Goal: Transaction & Acquisition: Purchase product/service

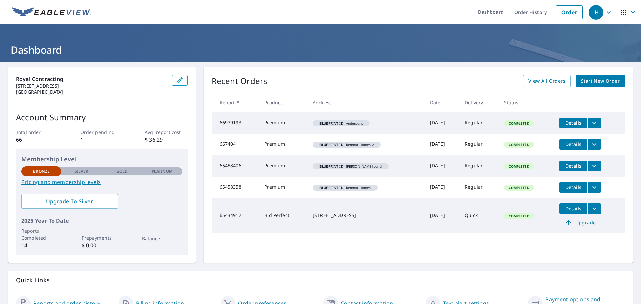
click at [584, 80] on span "Start New Order" at bounding box center [600, 81] width 39 height 8
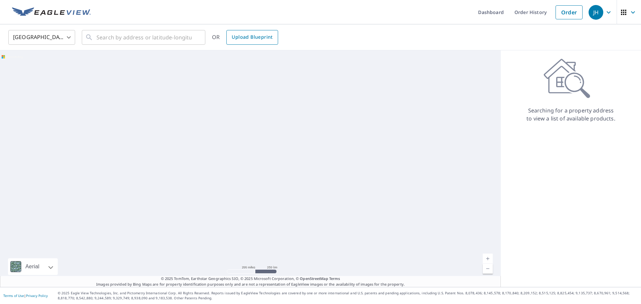
click at [232, 33] on span "Upload Blueprint" at bounding box center [252, 37] width 41 height 8
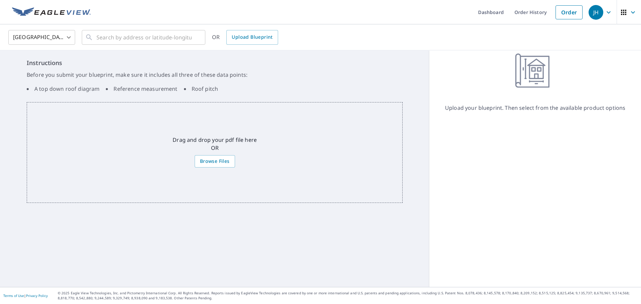
click at [211, 155] on div "Drag and drop your pdf file here OR Browse Files" at bounding box center [215, 152] width 376 height 101
click at [221, 159] on span "Browse Files" at bounding box center [215, 161] width 30 height 8
click at [0, 0] on input "Browse Files" at bounding box center [0, 0] width 0 height 0
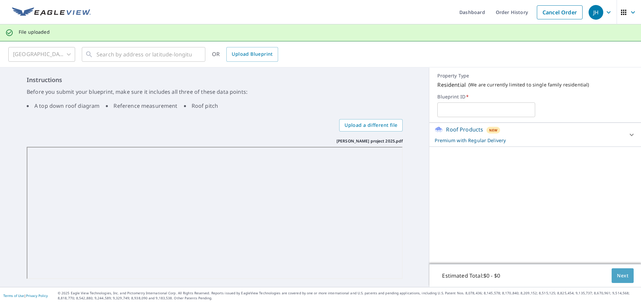
click at [624, 281] on button "Next" at bounding box center [623, 276] width 22 height 15
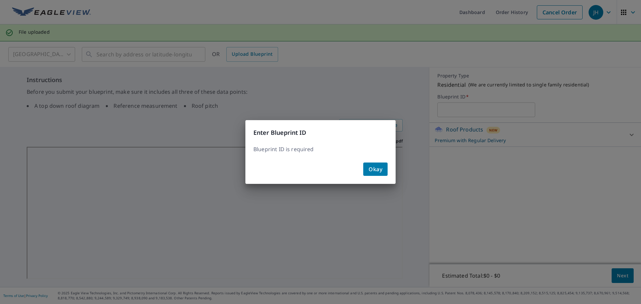
click at [390, 176] on div "Okay" at bounding box center [320, 172] width 150 height 24
click at [383, 174] on button "Okay" at bounding box center [375, 169] width 24 height 13
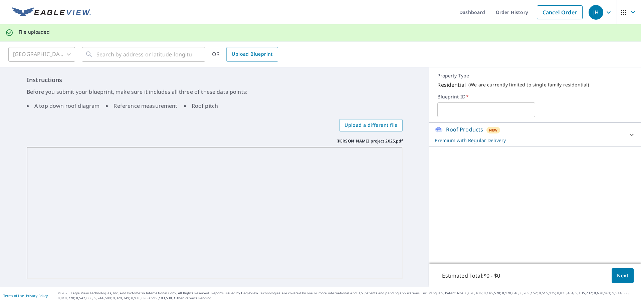
click at [508, 107] on input "text" at bounding box center [487, 110] width 98 height 19
drag, startPoint x: 508, startPoint y: 107, endPoint x: 458, endPoint y: 111, distance: 50.2
click at [458, 111] on input "[PERSON_NAME]" at bounding box center [487, 110] width 98 height 19
type input "[PERSON_NAME]"
click at [617, 274] on span "Next" at bounding box center [622, 276] width 11 height 8
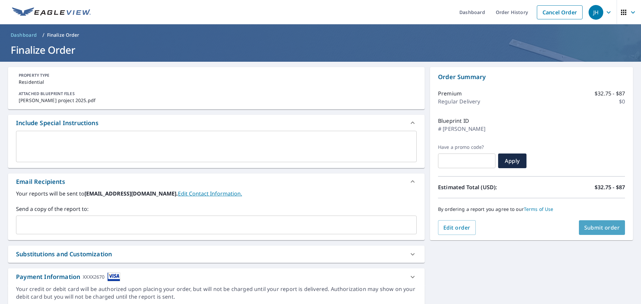
click at [593, 224] on span "Submit order" at bounding box center [603, 227] width 36 height 7
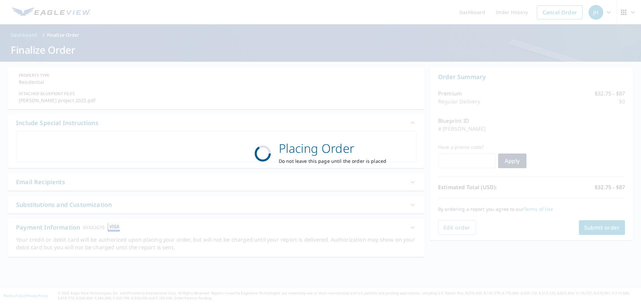
click at [116, 226] on div "Placing Order Do not leave this page until the order is placed" at bounding box center [320, 152] width 641 height 304
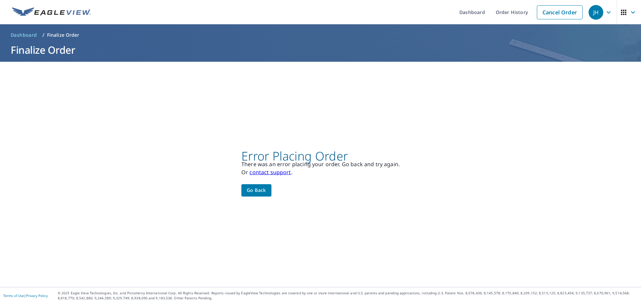
click at [258, 191] on span "Go back" at bounding box center [256, 190] width 19 height 8
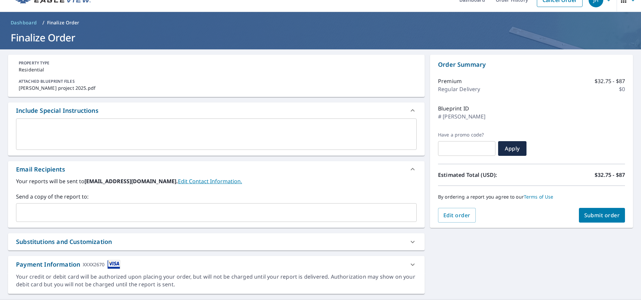
scroll to position [25, 0]
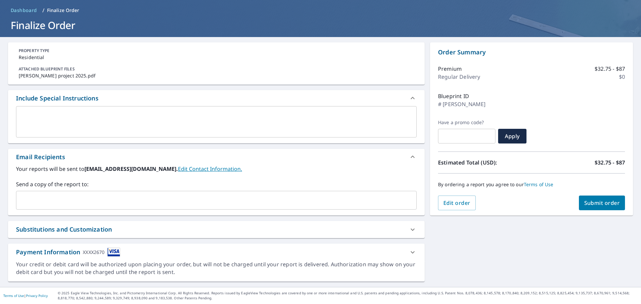
click at [409, 252] on icon at bounding box center [413, 253] width 8 height 8
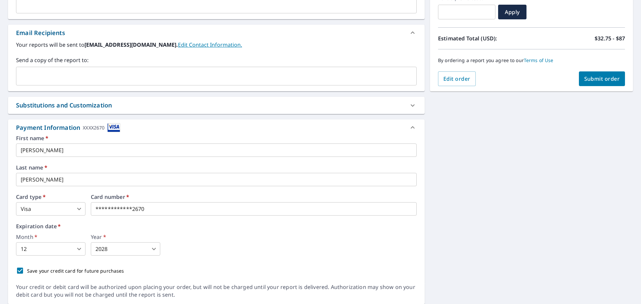
scroll to position [172, 0]
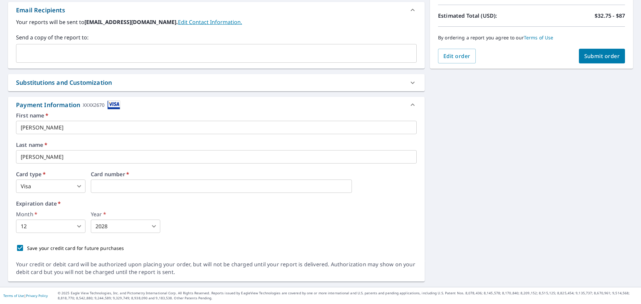
click at [140, 177] on div "Card number   *" at bounding box center [254, 182] width 326 height 21
drag, startPoint x: 130, startPoint y: 175, endPoint x: 125, endPoint y: 173, distance: 5.3
click at [127, 174] on label "Card number   *" at bounding box center [254, 174] width 326 height 5
click at [125, 173] on label "Card number   *" at bounding box center [254, 174] width 326 height 5
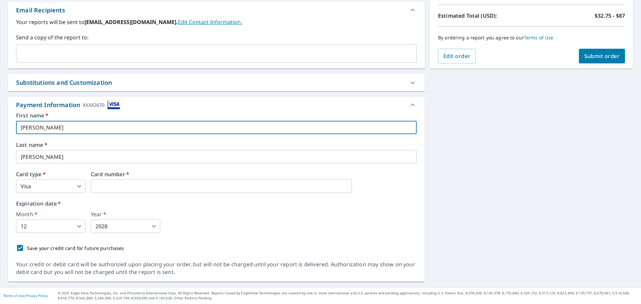
drag, startPoint x: 96, startPoint y: 123, endPoint x: -36, endPoint y: 130, distance: 132.5
click at [0, 130] on html "JH JH Dashboard Order History Cancel Order JH Dashboard / Finalize Order Finali…" at bounding box center [320, 152] width 641 height 304
type input "[PERSON_NAME]"
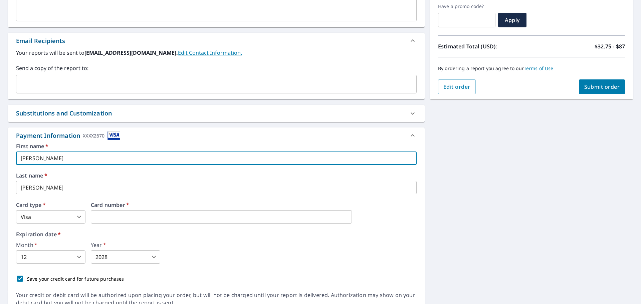
scroll to position [38, 0]
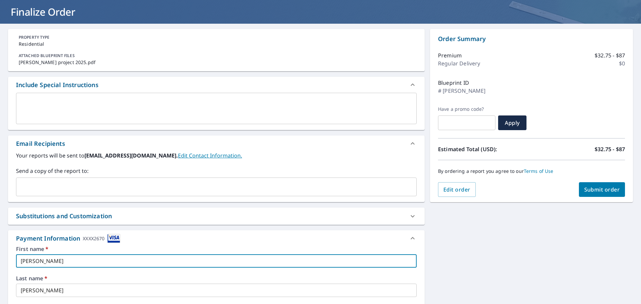
click at [585, 188] on span "Submit order" at bounding box center [603, 189] width 36 height 7
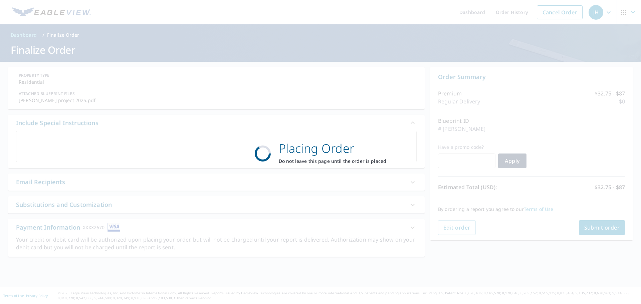
scroll to position [0, 0]
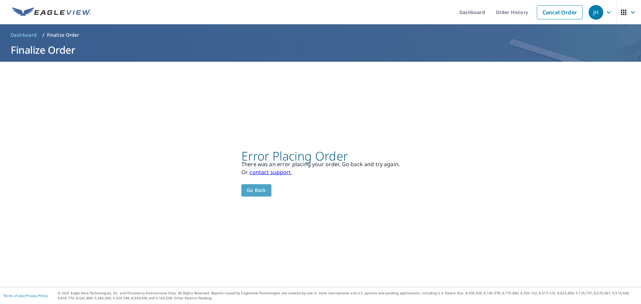
click at [268, 187] on button "Go back" at bounding box center [256, 190] width 30 height 12
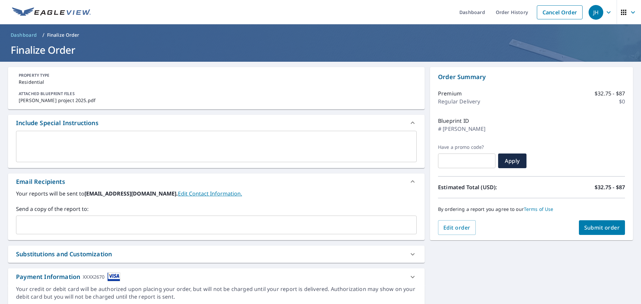
scroll to position [25, 0]
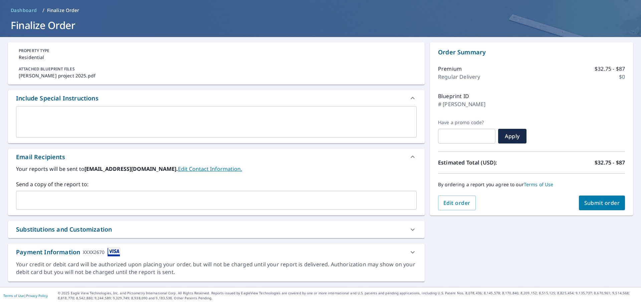
click at [412, 253] on icon at bounding box center [413, 253] width 8 height 8
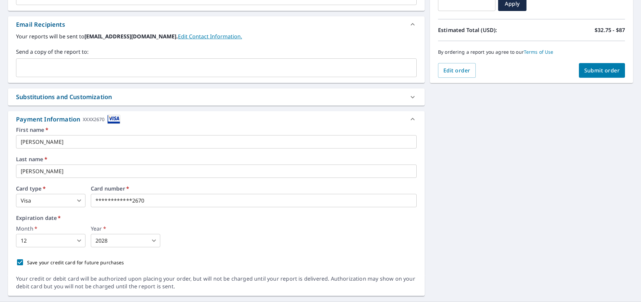
scroll to position [158, 0]
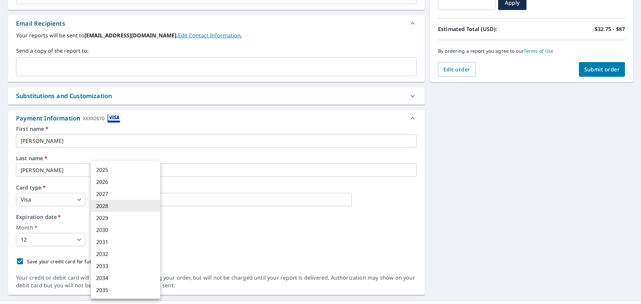
click at [134, 237] on body "JH JH Dashboard Order History Cancel Order JH Dashboard / Finalize Order Finali…" at bounding box center [320, 152] width 641 height 304
click at [112, 215] on li "2029" at bounding box center [125, 218] width 69 height 12
type input "2029"
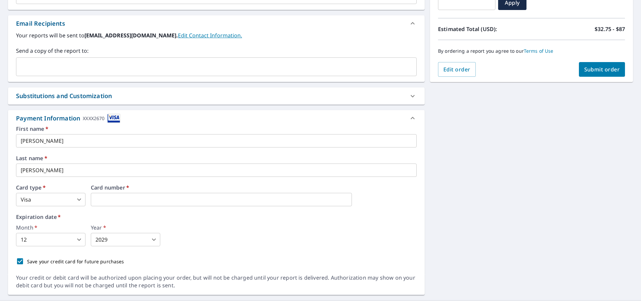
click at [200, 238] on div "Month   * 12 12 ​ Year   * 2029 2029 ​" at bounding box center [216, 235] width 401 height 21
click at [63, 242] on body "JH JH Dashboard Order History Cancel Order JH Dashboard / Finalize Order Finali…" at bounding box center [320, 152] width 641 height 304
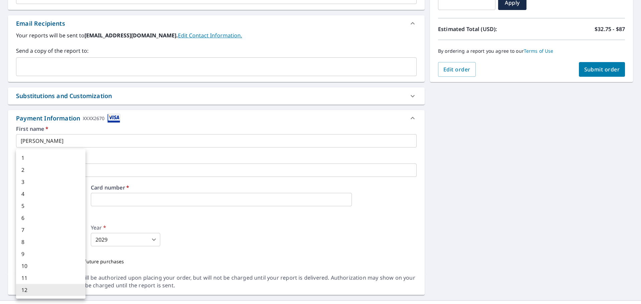
click at [38, 198] on li "4" at bounding box center [50, 194] width 69 height 12
type input "4"
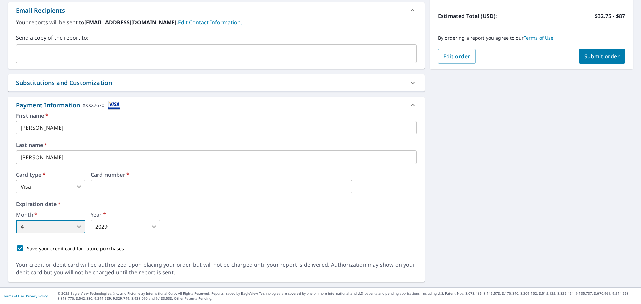
scroll to position [172, 0]
click at [409, 107] on icon at bounding box center [413, 105] width 8 height 8
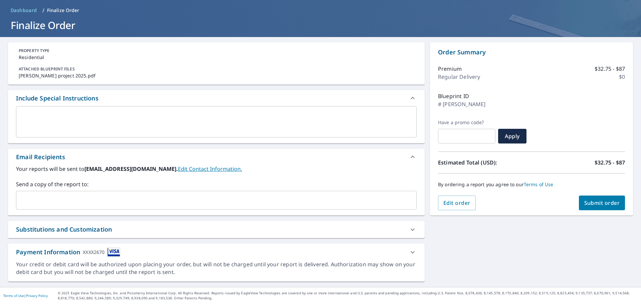
scroll to position [25, 0]
click at [405, 249] on div at bounding box center [413, 252] width 16 height 16
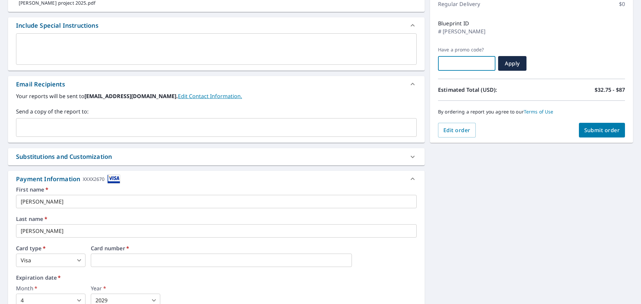
scroll to position [109, 0]
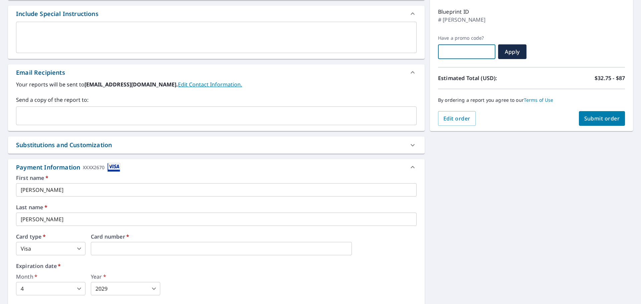
click at [597, 119] on span "Submit order" at bounding box center [603, 118] width 36 height 7
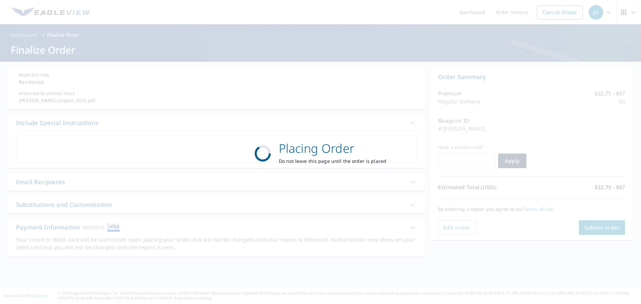
scroll to position [0, 0]
